Goal: Transaction & Acquisition: Subscribe to service/newsletter

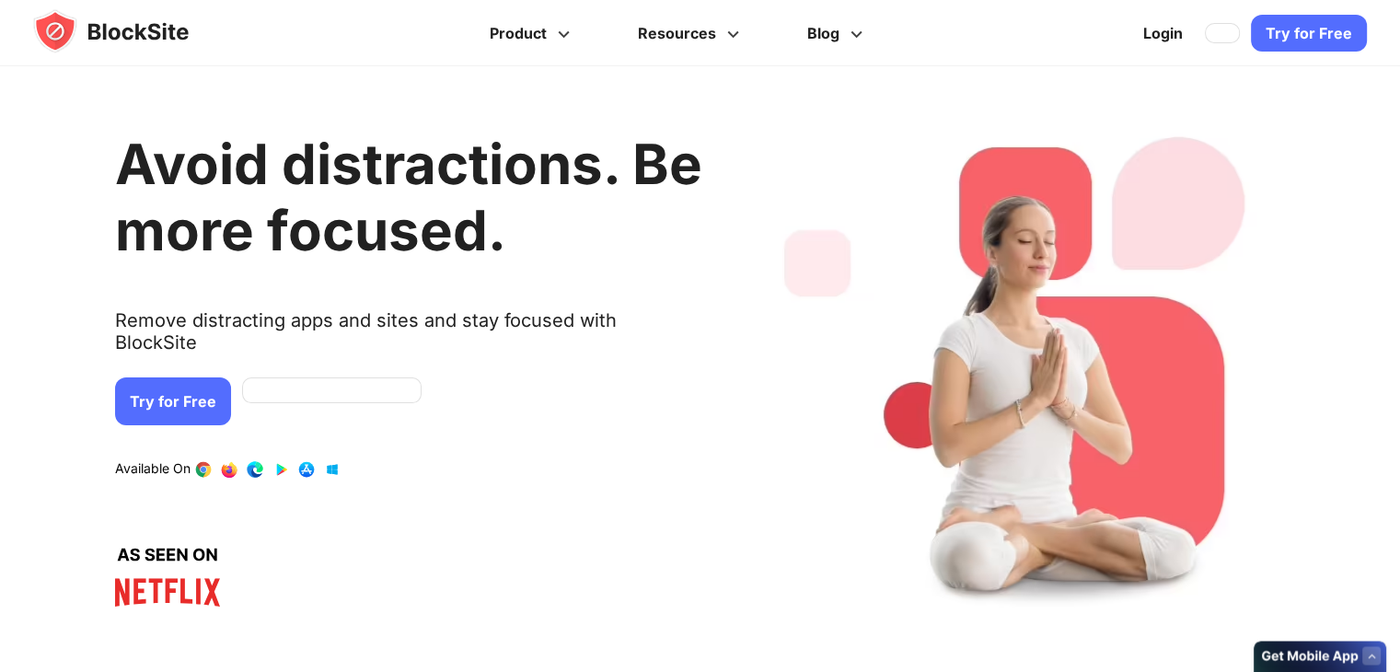
click at [208, 377] on link "Try for Free" at bounding box center [173, 401] width 116 height 48
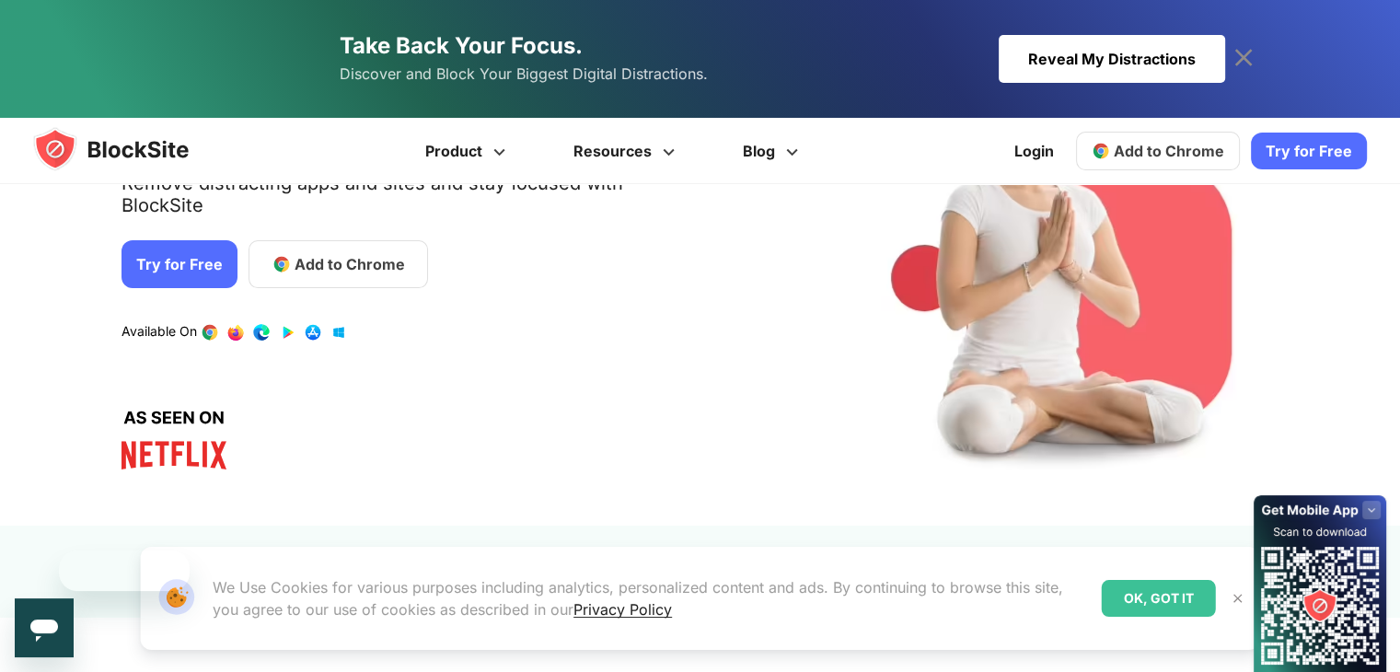
click at [191, 240] on link "Try for Free" at bounding box center [180, 264] width 116 height 48
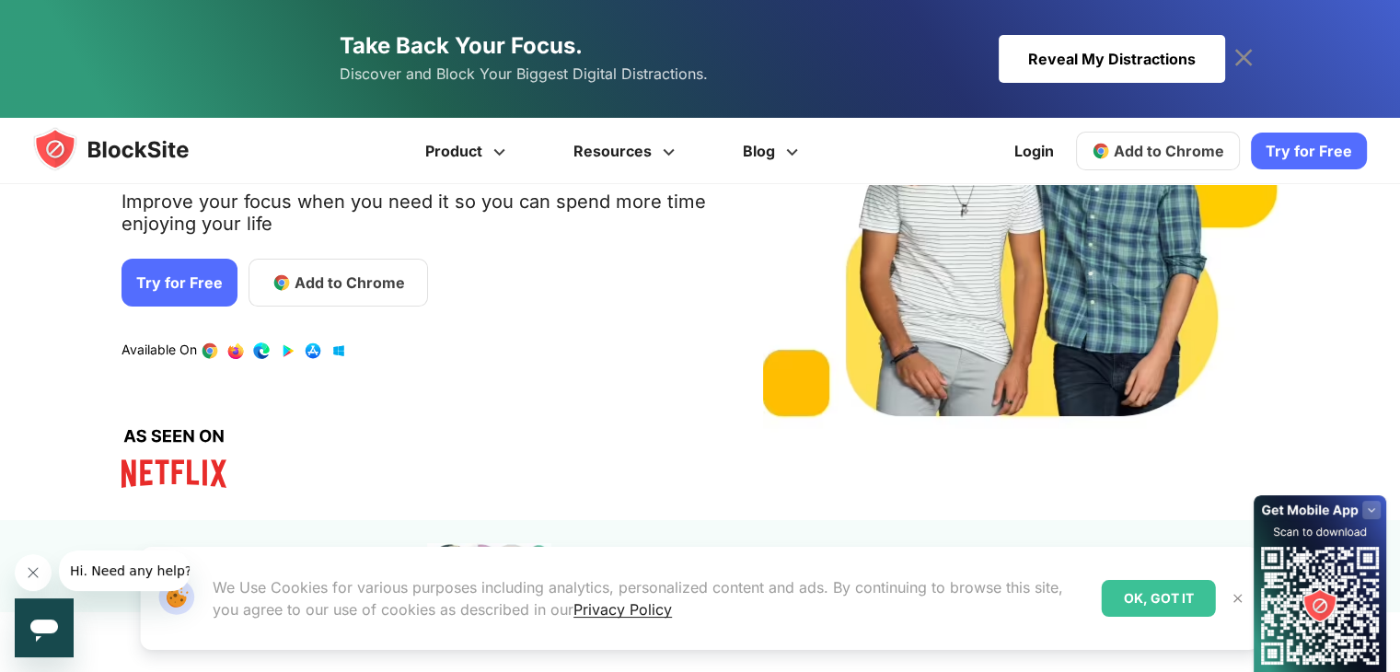
click at [191, 284] on link "Try for Free" at bounding box center [180, 283] width 116 height 48
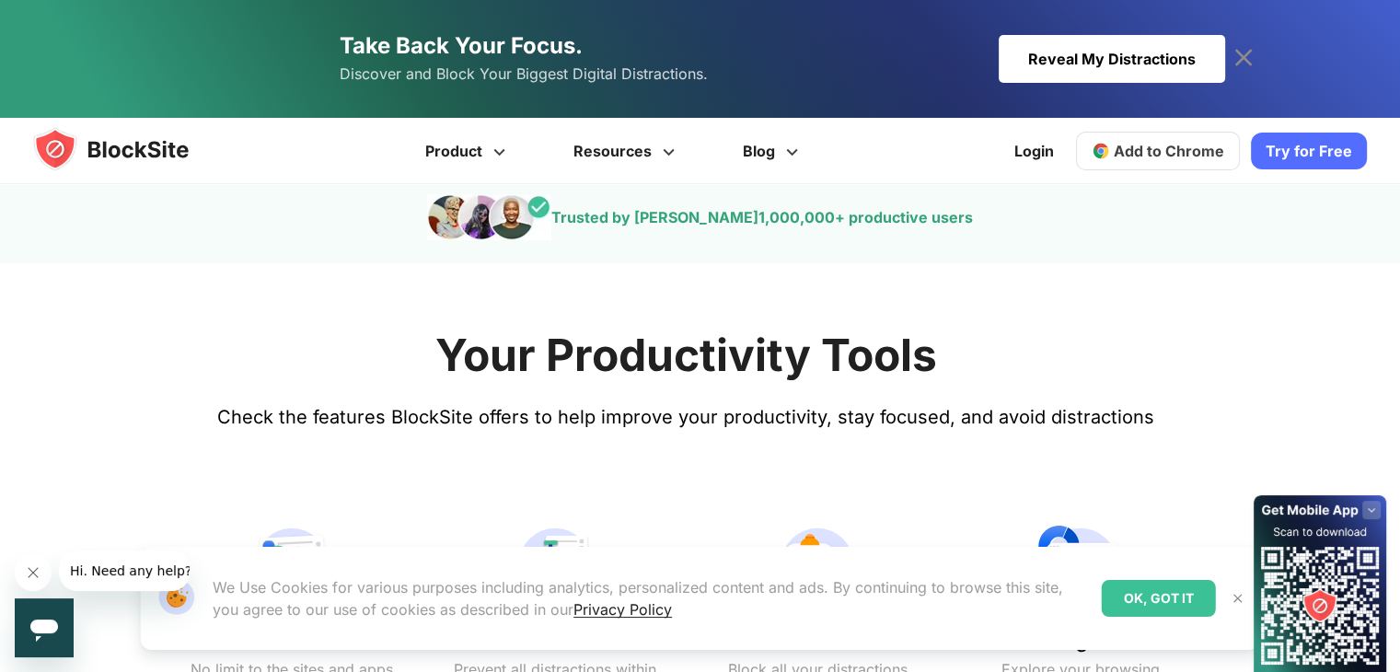
scroll to position [247, 0]
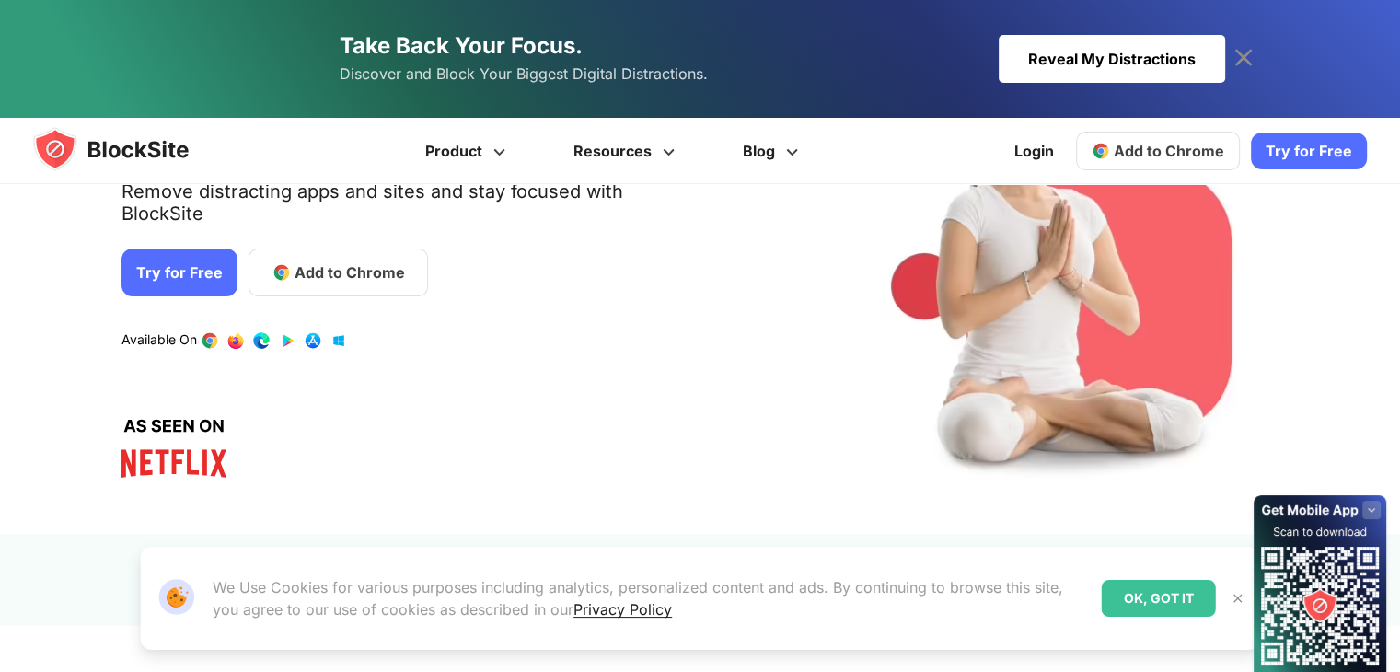
click at [287, 147] on div "Try for Free Product Get more info Stay Focused Increase Productivity Manage Yo…" at bounding box center [700, 151] width 1400 height 66
click at [302, 262] on link "Add to Chrome" at bounding box center [338, 273] width 179 height 48
click at [161, 134] on img at bounding box center [128, 149] width 191 height 44
click at [173, 249] on link "Try for Free" at bounding box center [180, 273] width 116 height 48
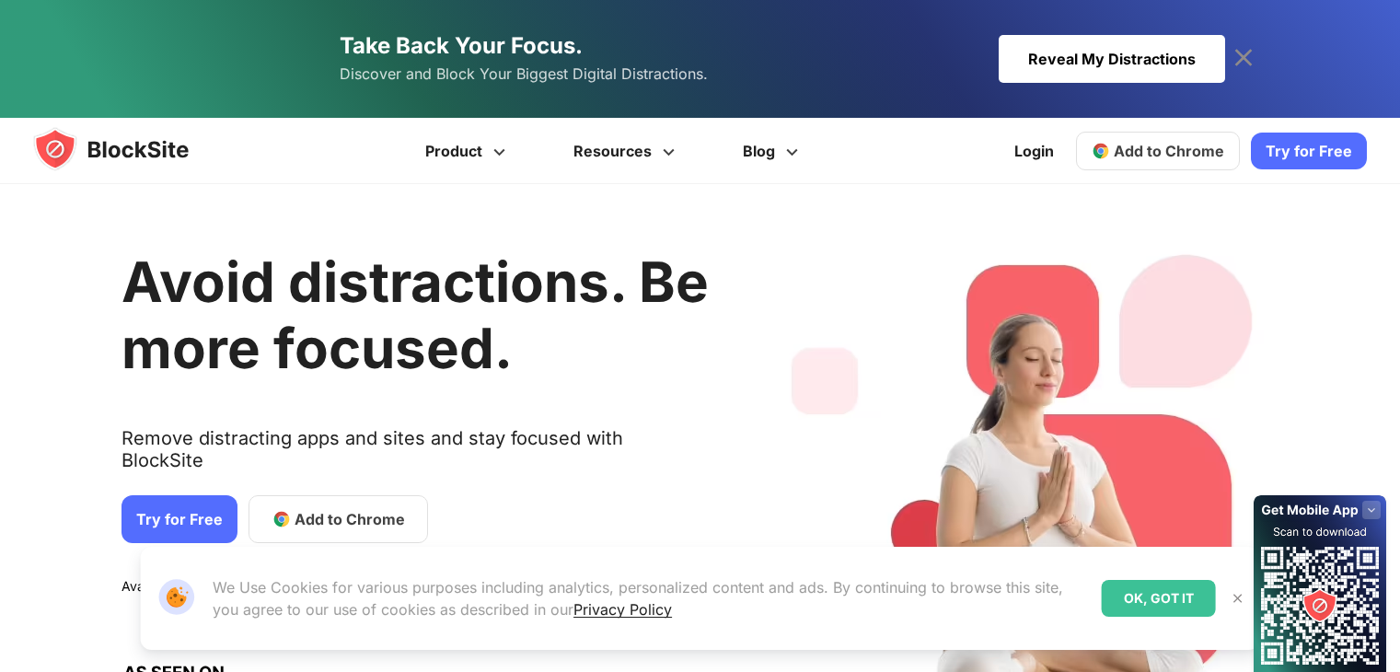
click at [204, 496] on link "Try for Free" at bounding box center [180, 519] width 116 height 48
